Goal: Information Seeking & Learning: Find specific page/section

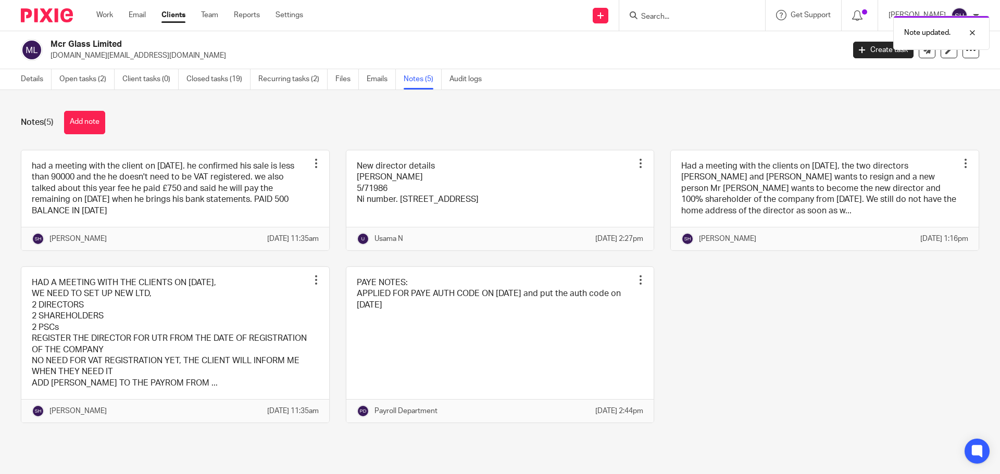
click at [702, 17] on div "Note updated." at bounding box center [744, 30] width 489 height 40
click at [682, 18] on div "Note updated." at bounding box center [744, 30] width 489 height 40
click at [669, 16] on div "Note updated." at bounding box center [744, 30] width 489 height 40
click at [669, 16] on input "Search" at bounding box center [687, 16] width 94 height 9
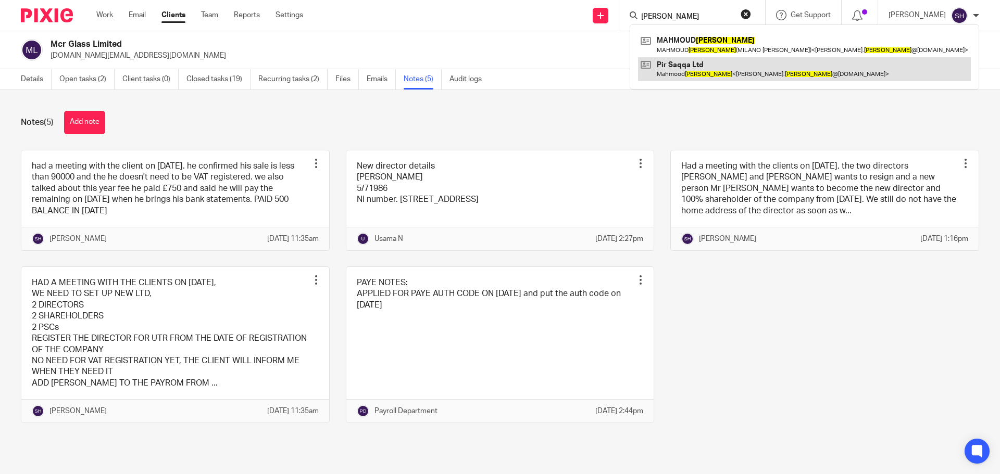
type input "nazari"
click at [709, 71] on link at bounding box center [804, 69] width 333 height 24
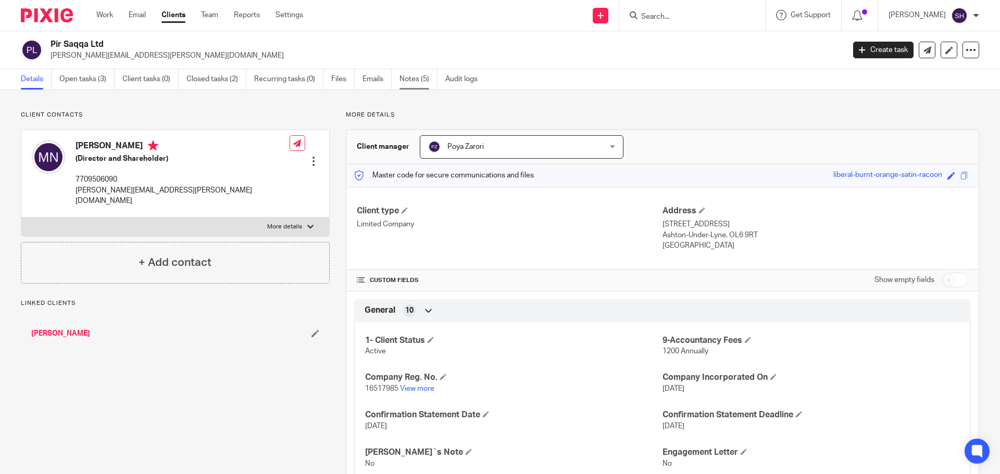
click at [417, 78] on link "Notes (5)" at bounding box center [418, 79] width 38 height 20
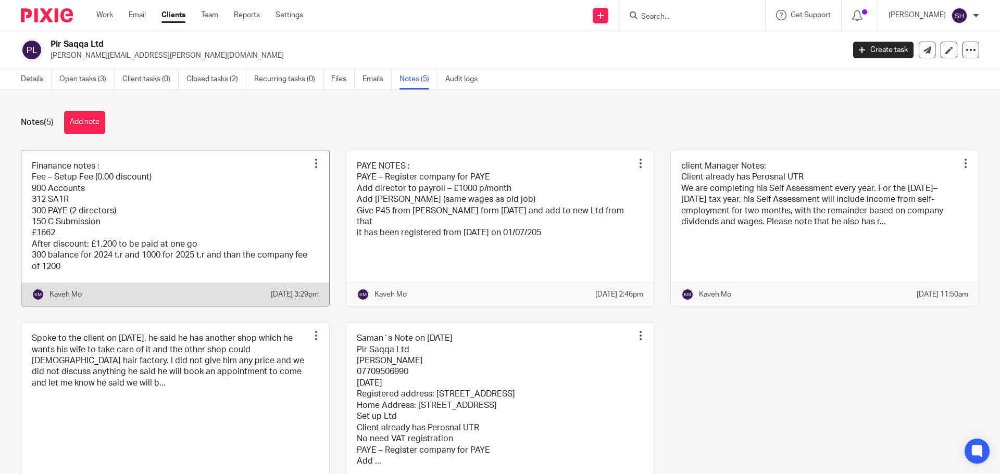
click at [132, 212] on link at bounding box center [175, 228] width 308 height 156
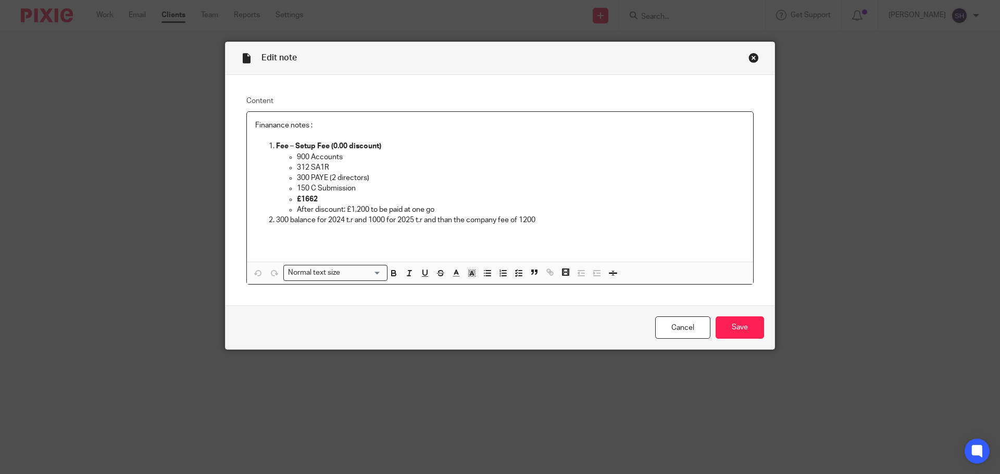
click at [750, 59] on div "Close this dialog window" at bounding box center [753, 58] width 10 height 10
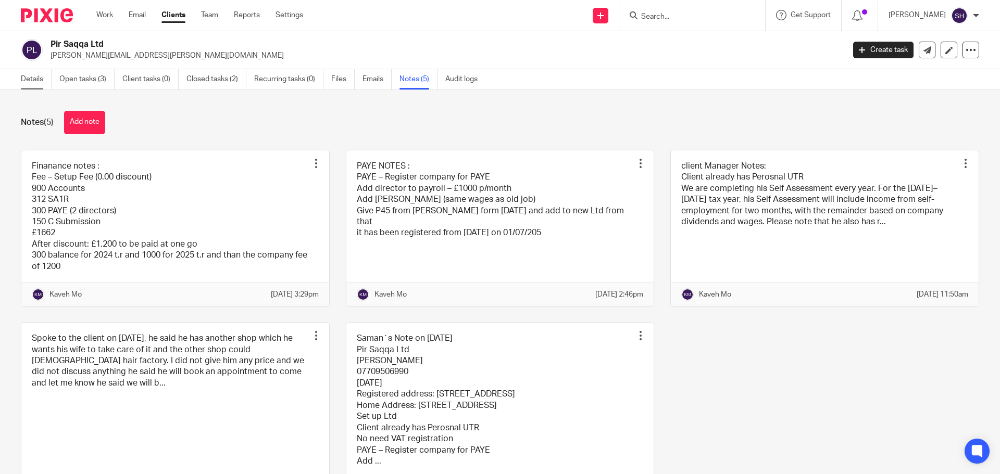
click at [22, 80] on link "Details" at bounding box center [36, 79] width 31 height 20
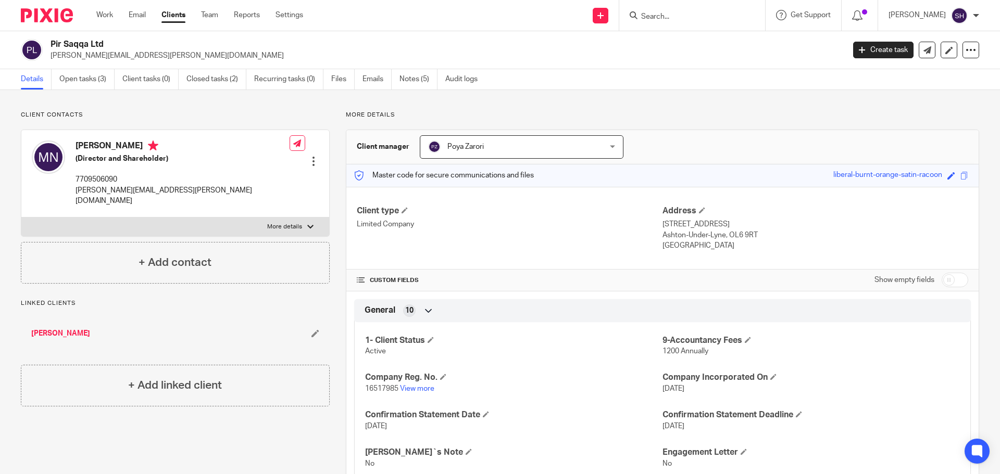
click at [73, 318] on div "[PERSON_NAME]" at bounding box center [175, 333] width 309 height 31
click at [73, 329] on link "MAHMOUD NAZARY" at bounding box center [60, 334] width 59 height 10
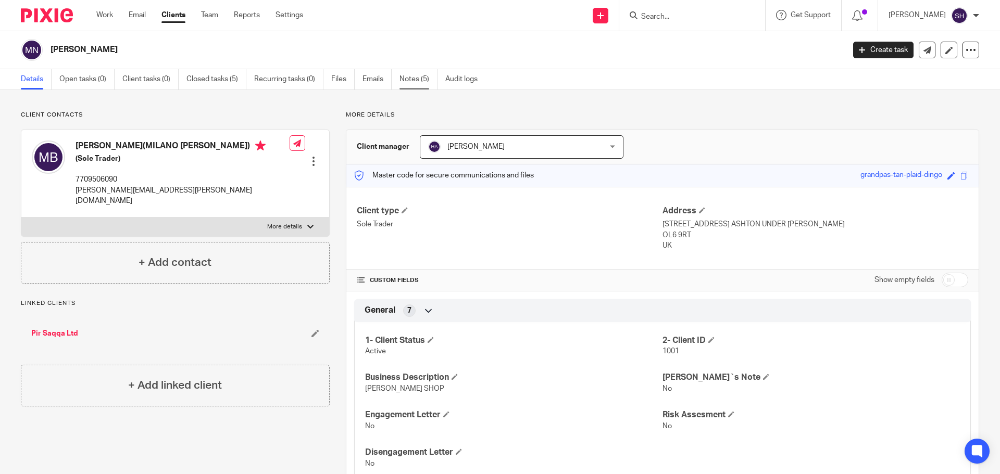
click at [414, 79] on link "Notes (5)" at bounding box center [418, 79] width 38 height 20
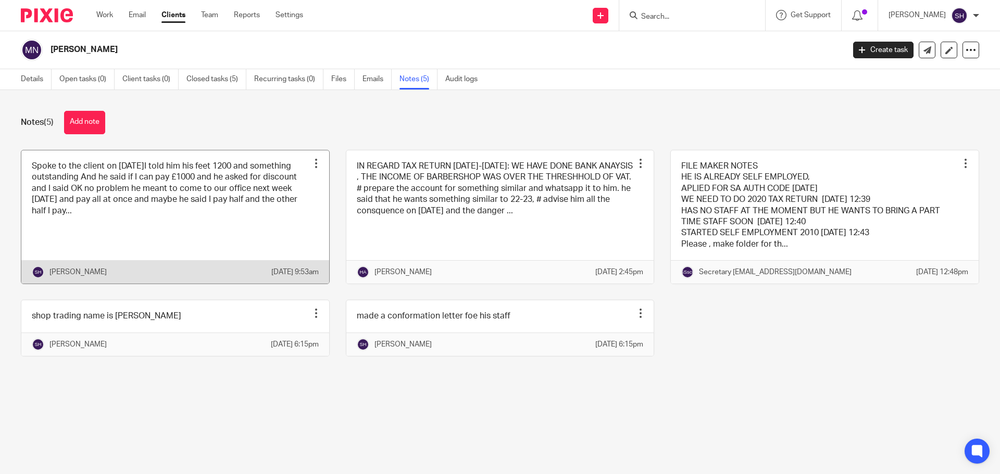
click at [259, 178] on link at bounding box center [175, 217] width 308 height 134
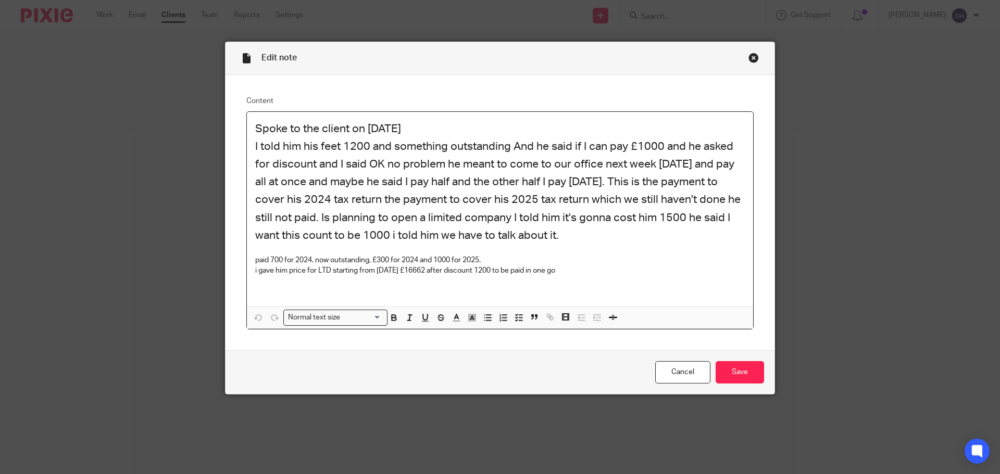
click at [336, 145] on h2 "I told him his feet 1200 and something outstanding And he said if I can pay £10…" at bounding box center [499, 191] width 489 height 107
click at [752, 57] on div "Close this dialog window" at bounding box center [753, 58] width 10 height 10
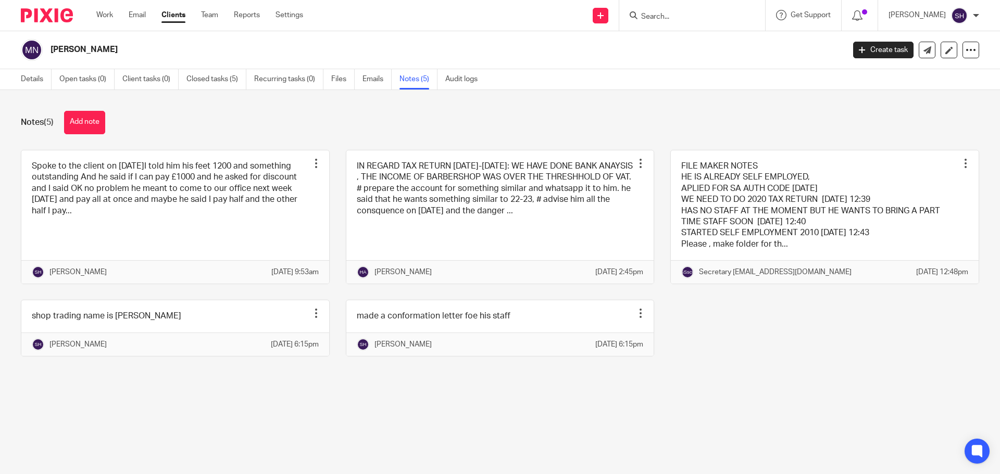
click at [711, 21] on input "Search" at bounding box center [687, 16] width 94 height 9
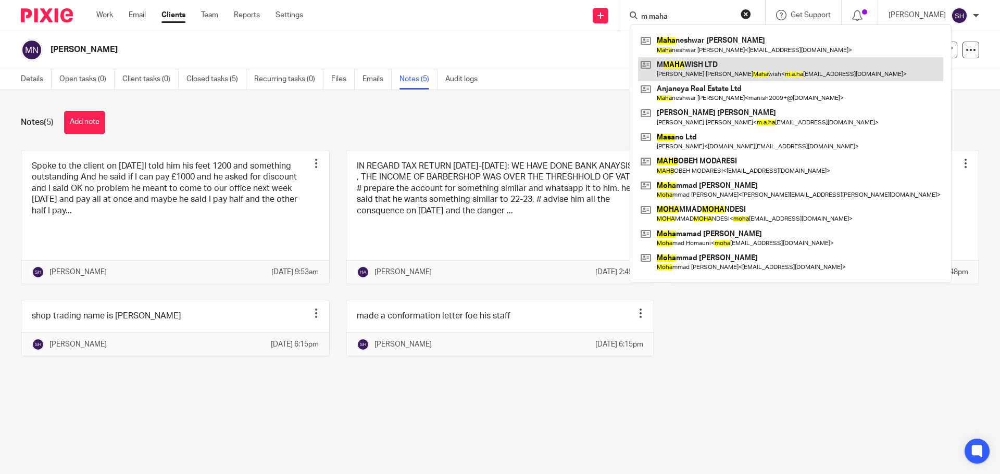
type input "m maha"
click at [751, 65] on link at bounding box center [790, 69] width 305 height 24
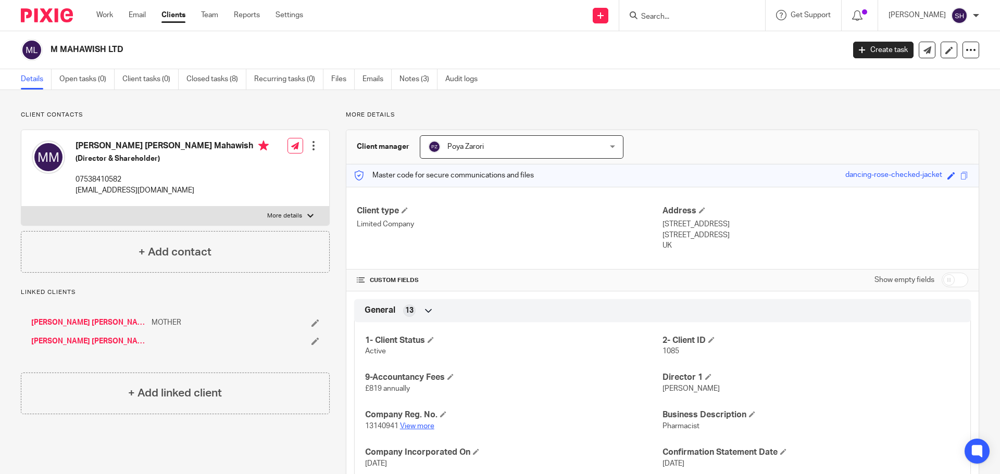
click at [418, 429] on link "View more" at bounding box center [417, 426] width 34 height 7
click at [410, 77] on link "Notes (3)" at bounding box center [418, 79] width 38 height 20
click at [417, 77] on link "Notes (3)" at bounding box center [418, 79] width 38 height 20
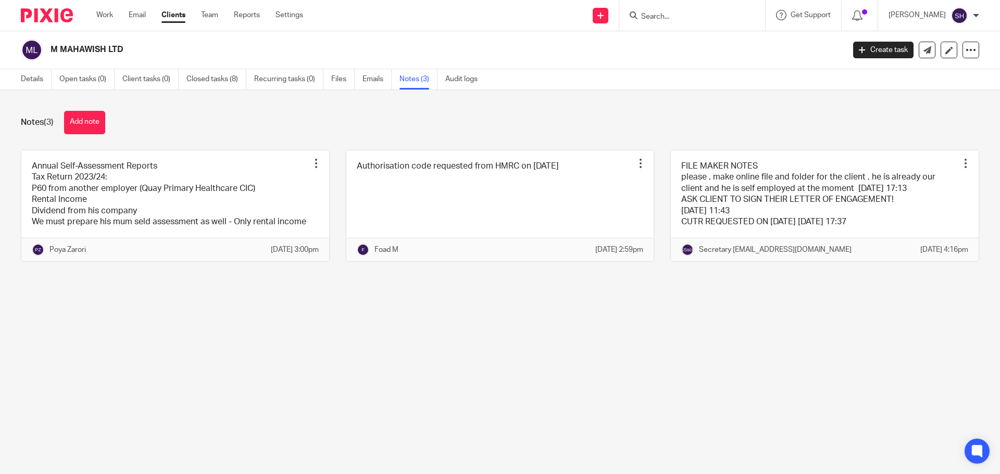
click at [401, 19] on div "Send new email Create task Add client Get Support Contact Support Help Document…" at bounding box center [659, 15] width 681 height 31
click at [683, 14] on input "Search" at bounding box center [687, 16] width 94 height 9
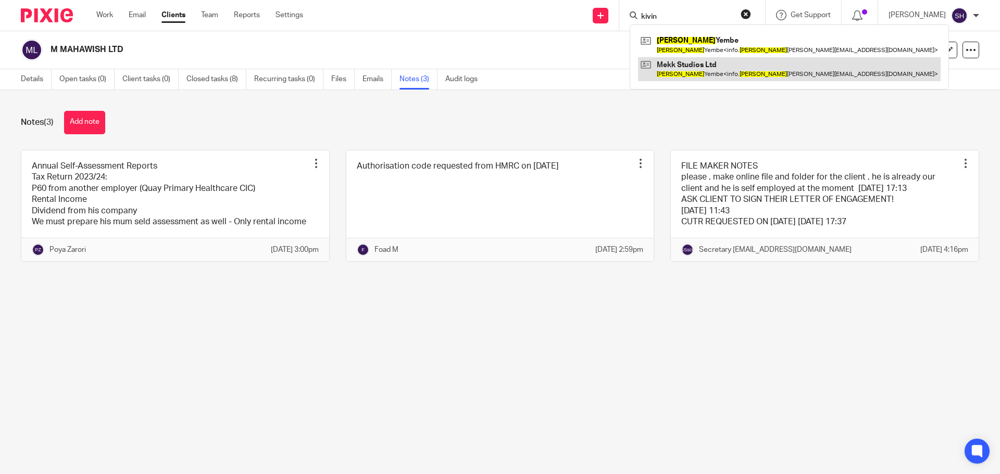
type input "kivin"
click at [697, 71] on link at bounding box center [789, 69] width 303 height 24
